Goal: Information Seeking & Learning: Learn about a topic

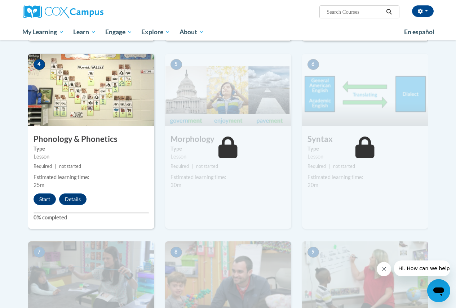
scroll to position [360, 0]
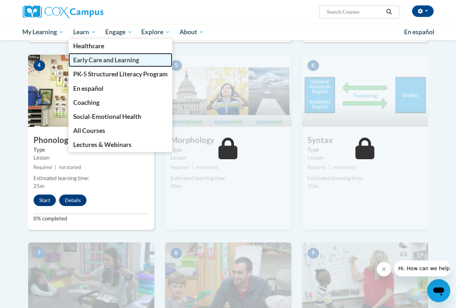
click at [100, 61] on span "Early Care and Learning" at bounding box center [106, 60] width 66 height 8
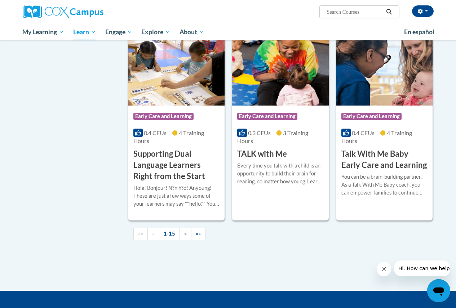
scroll to position [1045, 0]
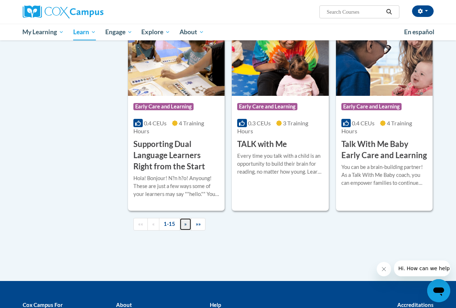
click at [183, 222] on link "»" at bounding box center [185, 224] width 12 height 13
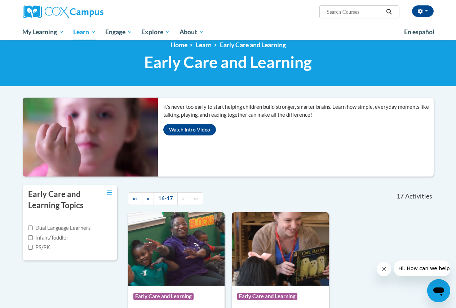
scroll to position [0, 0]
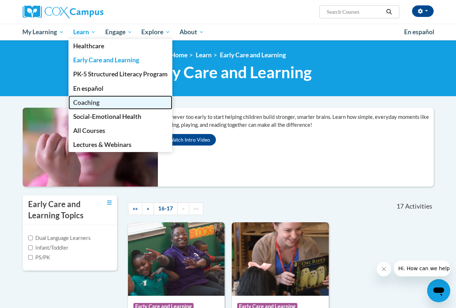
click at [91, 104] on span "Coaching" at bounding box center [86, 103] width 26 height 8
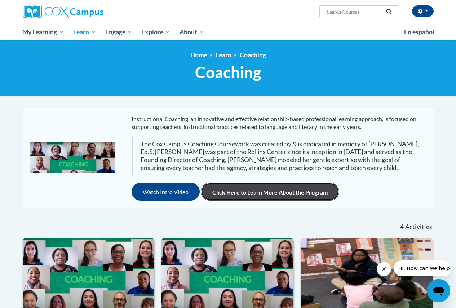
click at [233, 184] on link "Click Here to Learn More About the Program" at bounding box center [270, 192] width 138 height 18
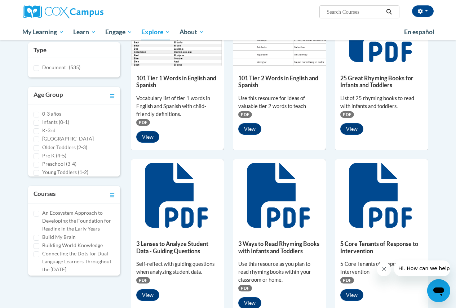
scroll to position [144, 0]
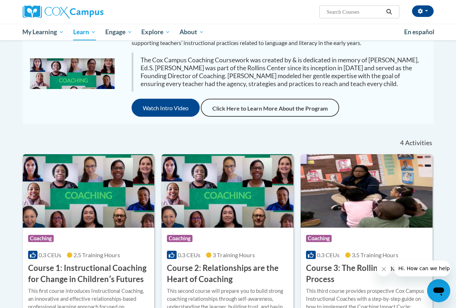
scroll to position [36, 0]
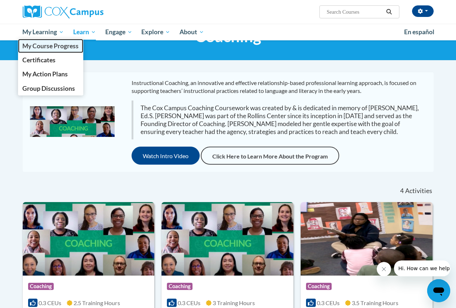
click at [30, 45] on span "My Course Progress" at bounding box center [50, 46] width 56 height 8
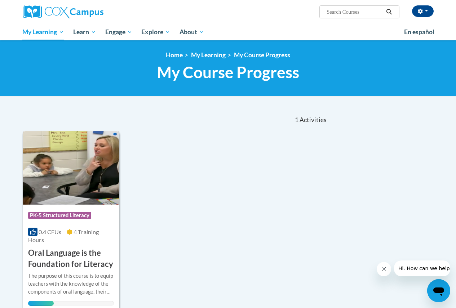
click at [92, 260] on h3 "Oral Language is the Foundation for Literacy" at bounding box center [71, 258] width 86 height 22
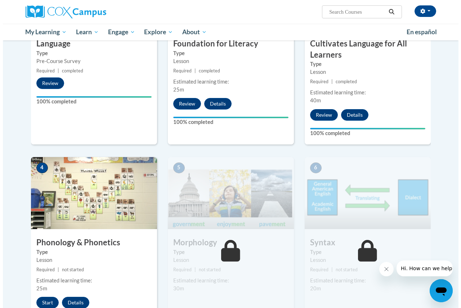
scroll to position [324, 0]
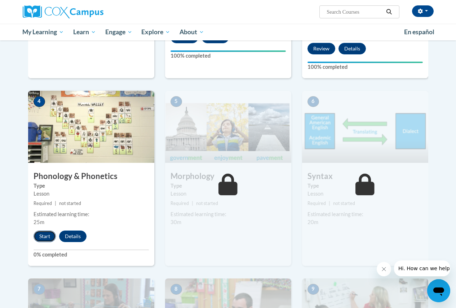
click at [46, 237] on button "Start" at bounding box center [45, 237] width 22 height 12
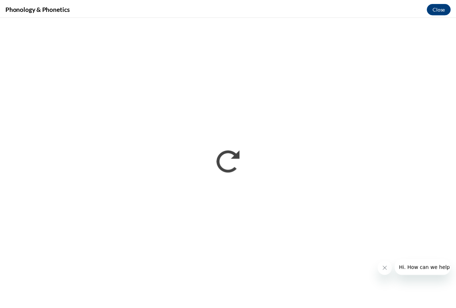
scroll to position [0, 0]
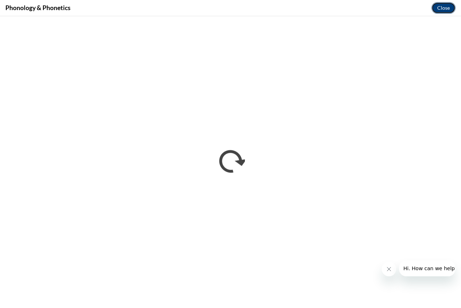
click at [444, 6] on button "Close" at bounding box center [444, 8] width 24 height 12
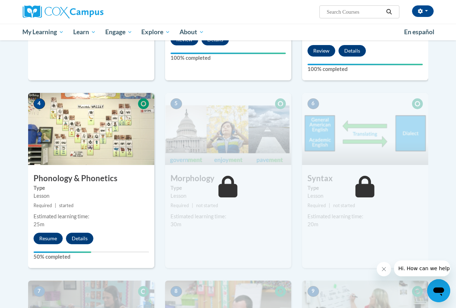
scroll to position [324, 0]
